Goal: Task Accomplishment & Management: Use online tool/utility

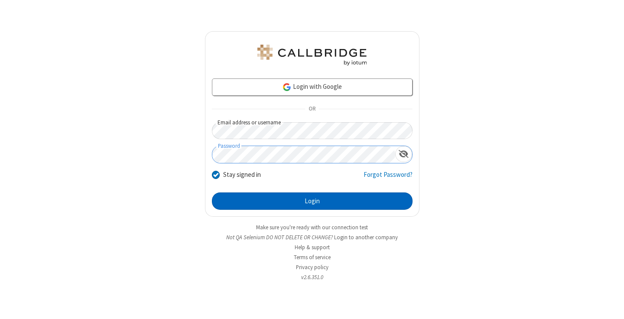
click at [312, 201] on button "Login" at bounding box center [312, 200] width 201 height 17
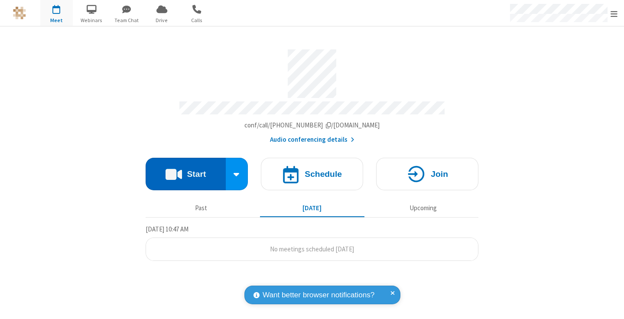
click at [185, 170] on button "Start" at bounding box center [186, 174] width 80 height 32
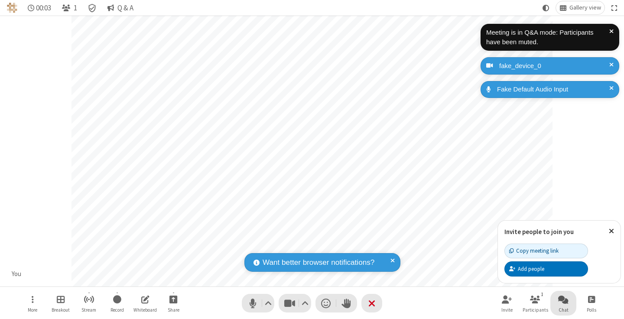
click at [563, 299] on span "Open chat" at bounding box center [563, 299] width 10 height 11
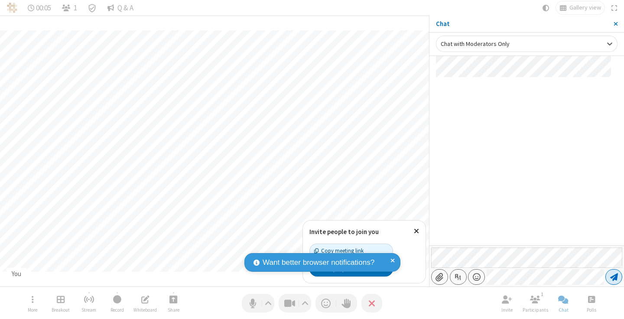
click at [613, 277] on span "Send message" at bounding box center [614, 276] width 8 height 9
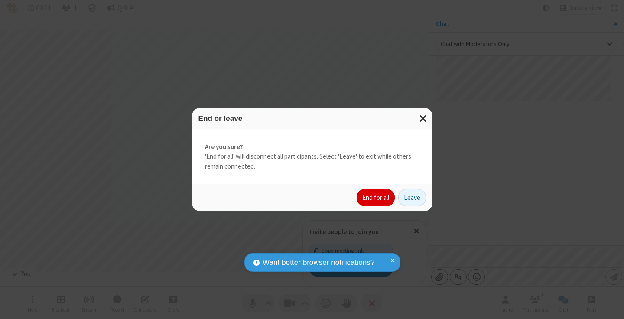
click at [376, 198] on button "End for all" at bounding box center [375, 197] width 38 height 17
